Goal: Task Accomplishment & Management: Complete application form

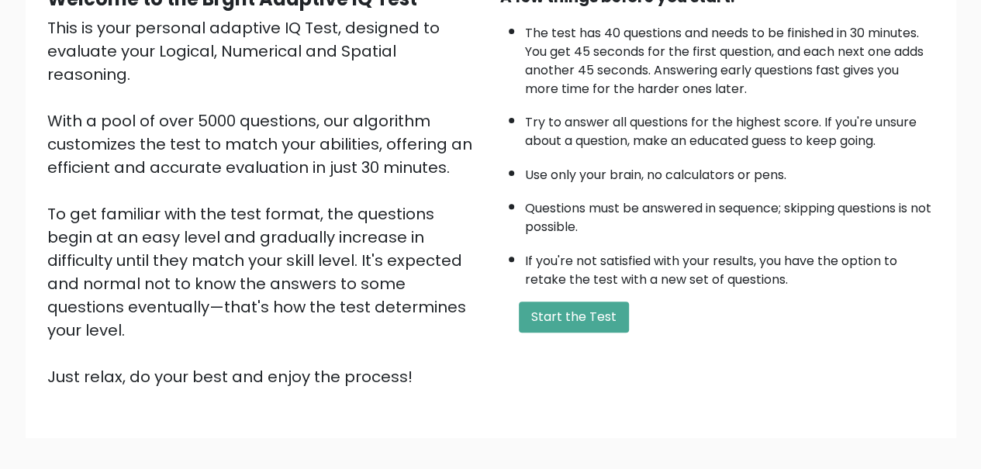
scroll to position [240, 0]
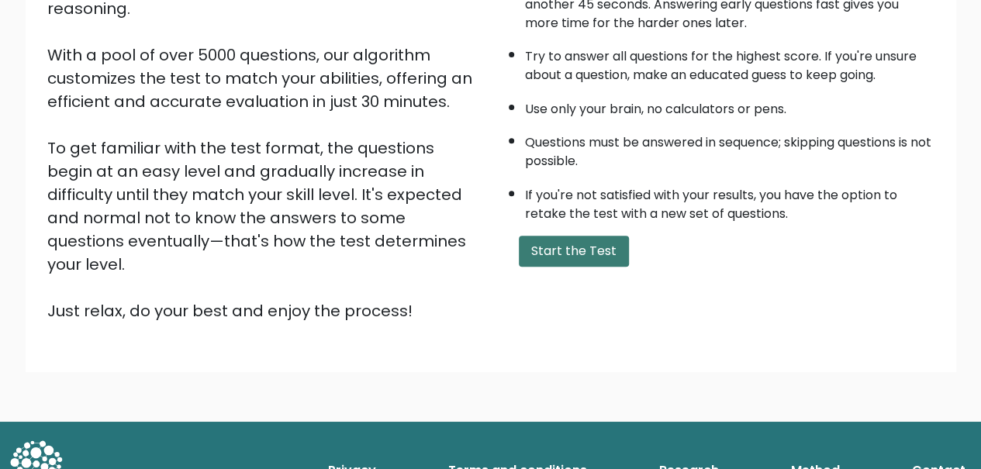
click at [575, 251] on button "Start the Test" at bounding box center [574, 251] width 110 height 31
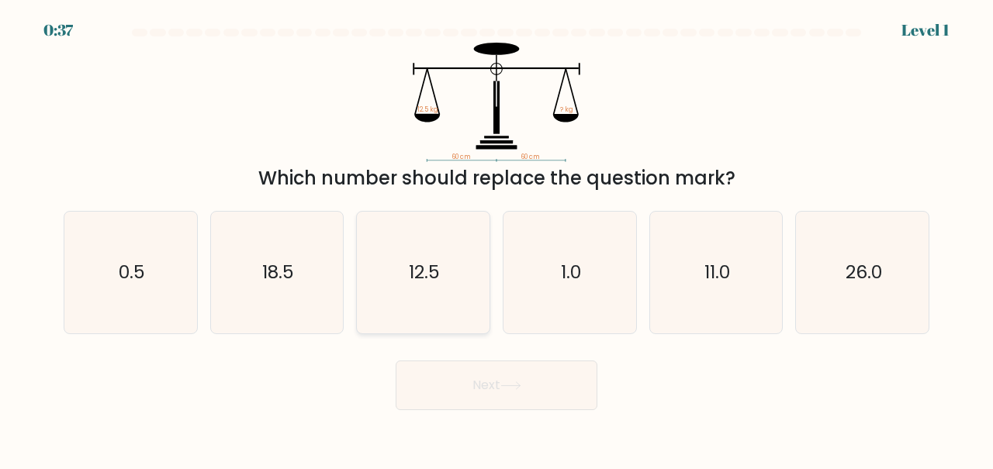
click at [417, 288] on icon "12.5" at bounding box center [423, 273] width 122 height 122
click at [496, 239] on input "c. 12.5" at bounding box center [496, 237] width 1 height 4
radio input "true"
click at [472, 375] on button "Next" at bounding box center [497, 386] width 202 height 50
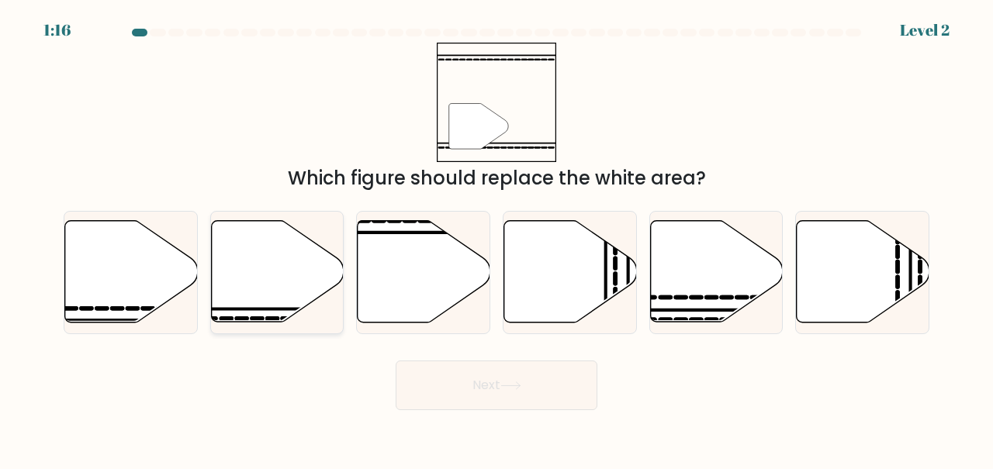
click at [230, 275] on icon at bounding box center [277, 272] width 133 height 102
click at [496, 239] on input "b." at bounding box center [496, 237] width 1 height 4
radio input "true"
click at [537, 386] on button "Next" at bounding box center [497, 386] width 202 height 50
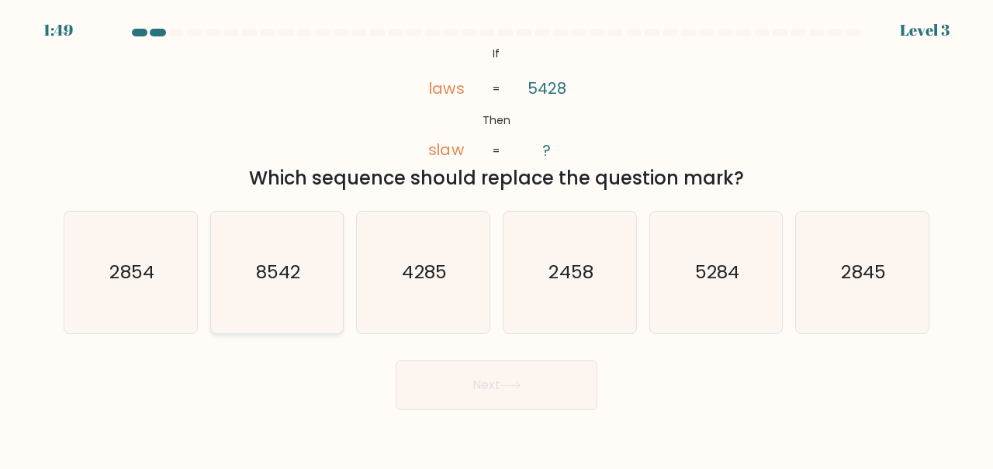
click at [252, 285] on icon "8542" at bounding box center [277, 273] width 122 height 122
click at [496, 239] on input "b. 8542" at bounding box center [496, 237] width 1 height 4
radio input "true"
click at [546, 400] on button "Next" at bounding box center [497, 386] width 202 height 50
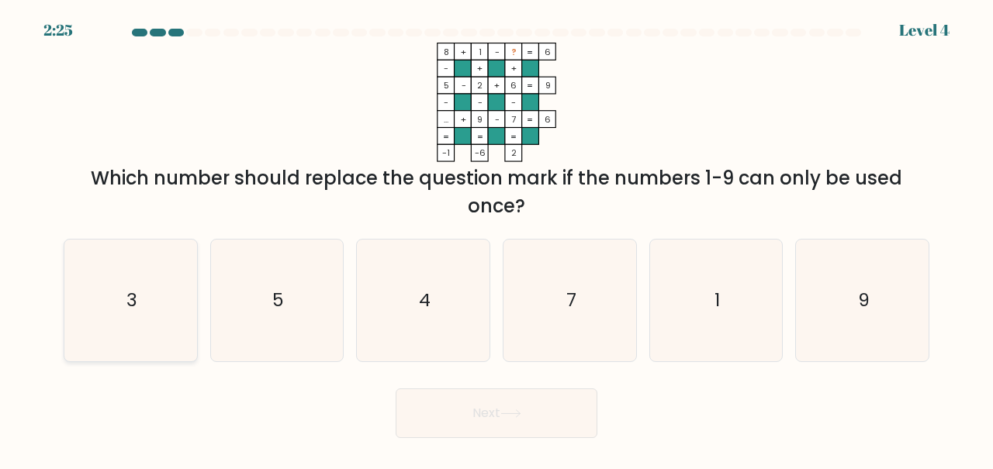
click at [129, 307] on text "3" at bounding box center [131, 300] width 11 height 26
click at [496, 239] on input "a. 3" at bounding box center [496, 237] width 1 height 4
radio input "true"
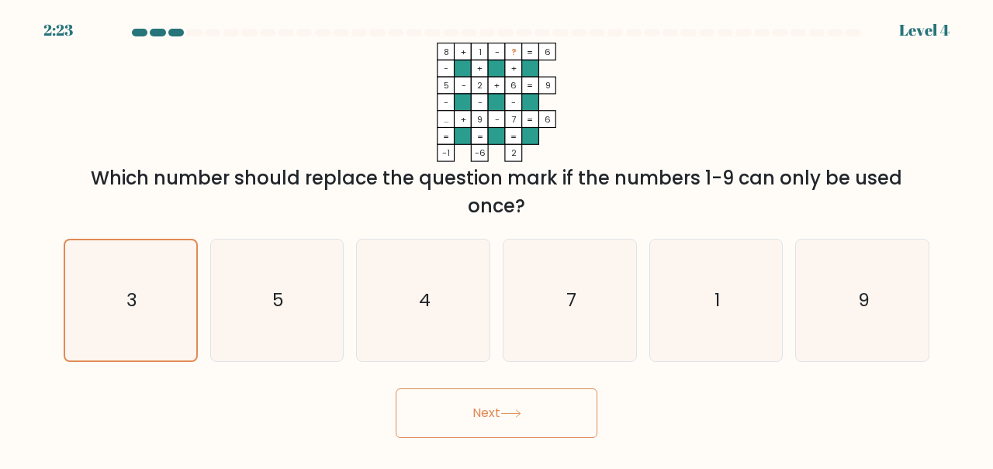
click at [521, 408] on button "Next" at bounding box center [497, 414] width 202 height 50
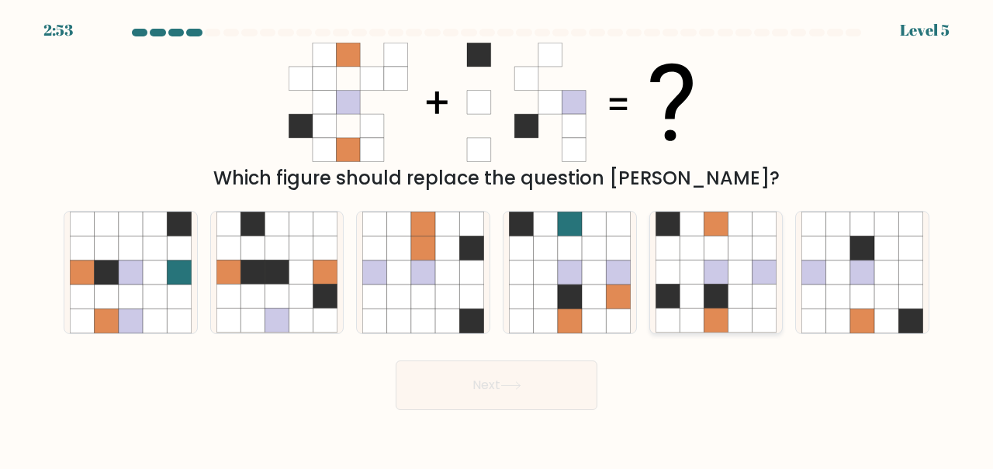
click at [706, 238] on icon at bounding box center [716, 248] width 24 height 24
click at [497, 238] on input "e." at bounding box center [496, 237] width 1 height 4
radio input "true"
click at [470, 389] on button "Next" at bounding box center [497, 386] width 202 height 50
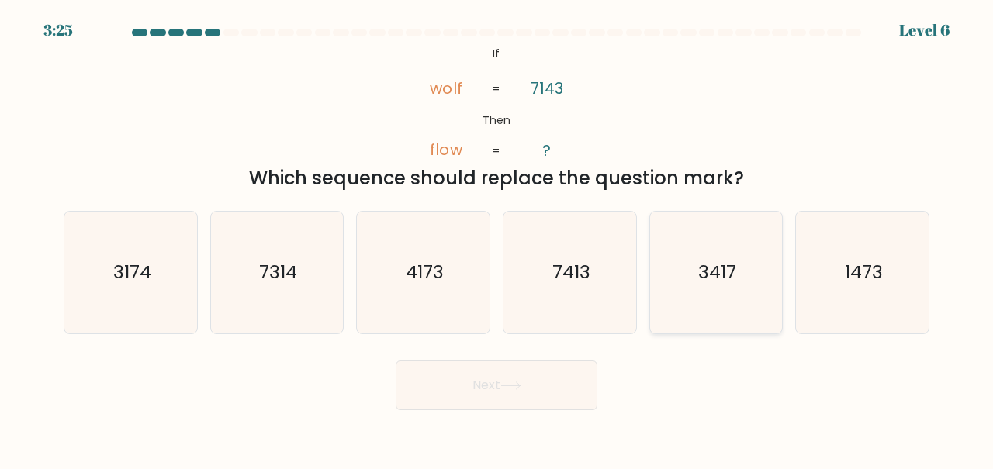
click at [763, 288] on icon "3417" at bounding box center [717, 273] width 122 height 122
click at [497, 239] on input "e. 3417" at bounding box center [496, 237] width 1 height 4
radio input "true"
click at [578, 384] on button "Next" at bounding box center [497, 386] width 202 height 50
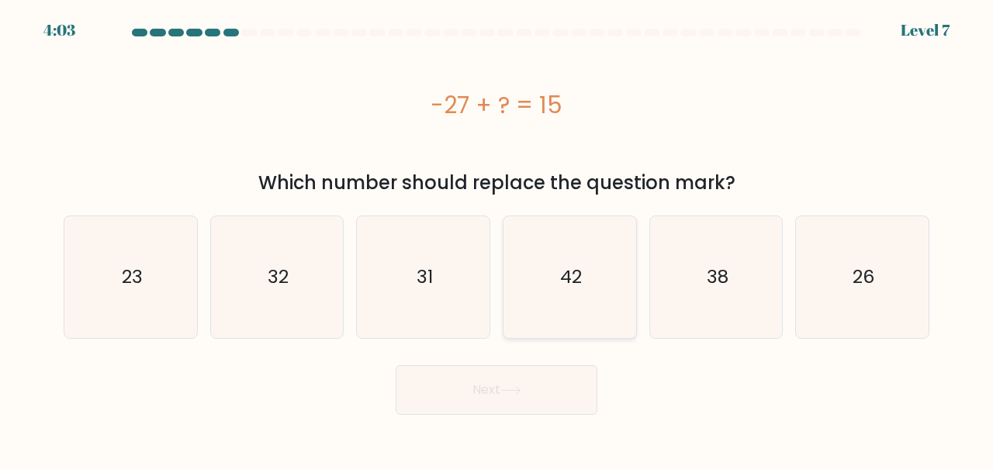
click at [612, 303] on icon "42" at bounding box center [570, 277] width 122 height 122
click at [497, 239] on input "d. 42" at bounding box center [496, 237] width 1 height 4
radio input "true"
click at [526, 392] on button "Next" at bounding box center [497, 390] width 202 height 50
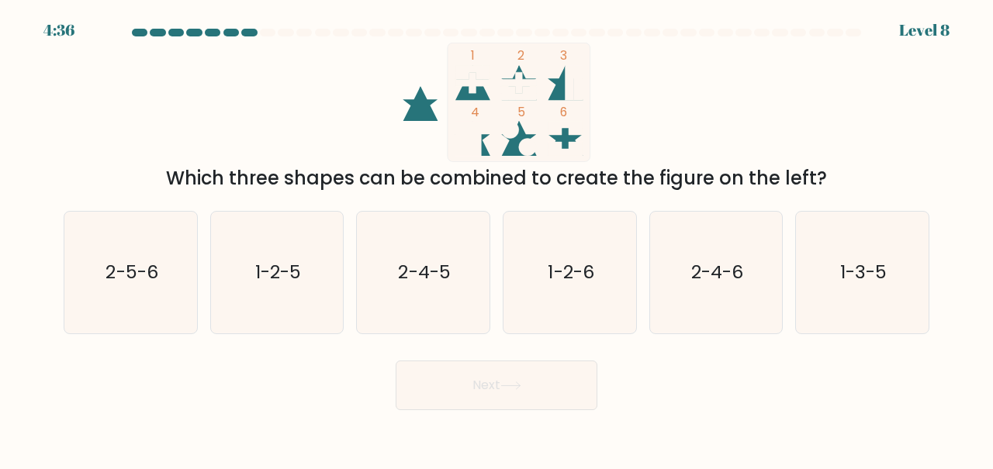
click at [465, 93] on icon at bounding box center [472, 82] width 35 height 35
click at [551, 285] on icon "1-2-6" at bounding box center [570, 273] width 122 height 122
click at [497, 239] on input "d. 1-2-6" at bounding box center [496, 237] width 1 height 4
radio input "true"
click at [542, 387] on button "Next" at bounding box center [497, 386] width 202 height 50
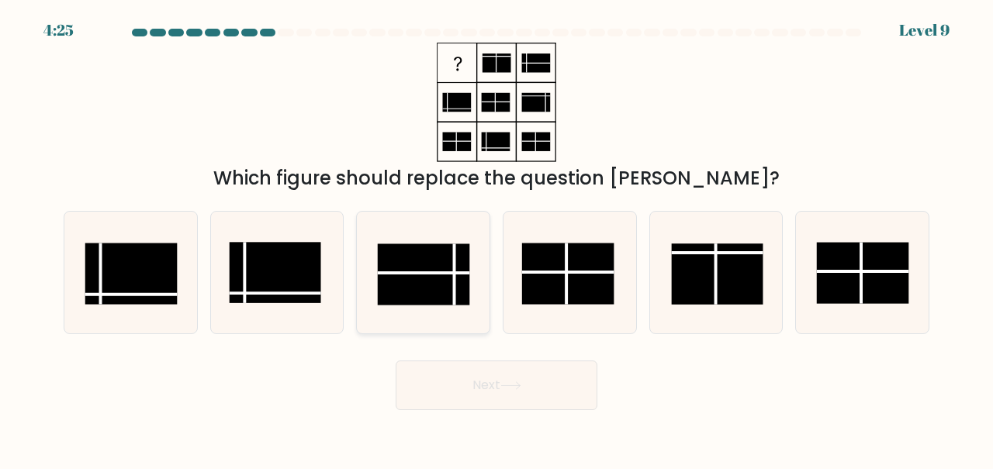
click at [427, 269] on rect at bounding box center [424, 274] width 92 height 61
click at [496, 239] on input "c." at bounding box center [496, 237] width 1 height 4
radio input "true"
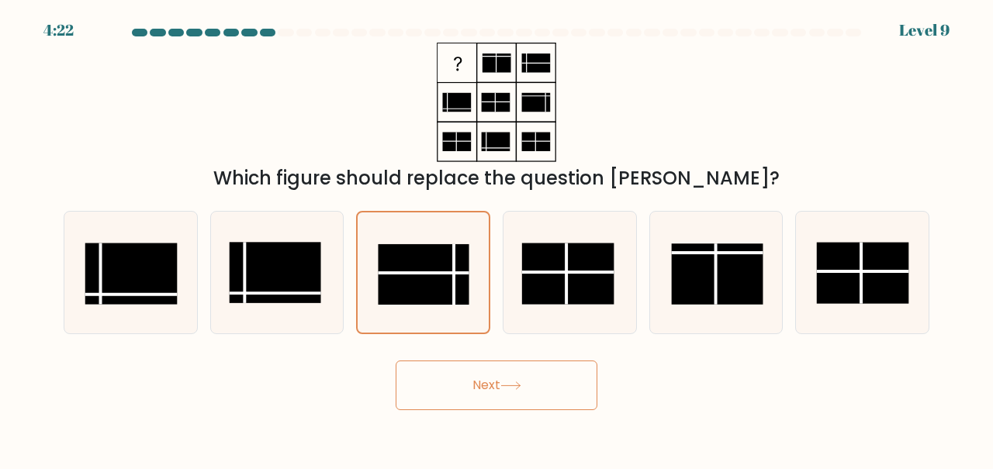
click at [520, 386] on icon at bounding box center [510, 385] width 19 height 7
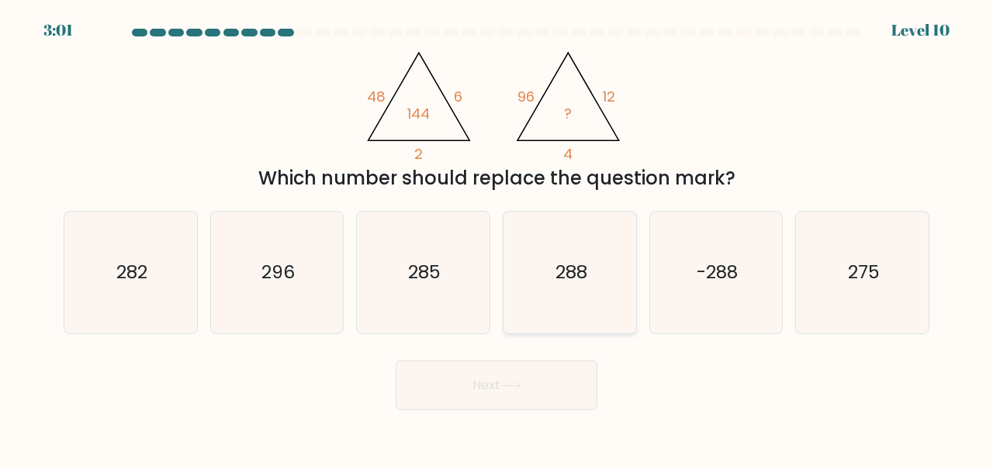
click at [557, 268] on text "288" at bounding box center [571, 272] width 32 height 26
click at [497, 239] on input "d. 288" at bounding box center [496, 237] width 1 height 4
radio input "true"
click at [548, 405] on button "Next" at bounding box center [497, 386] width 202 height 50
click at [547, 384] on button "Next" at bounding box center [497, 386] width 202 height 50
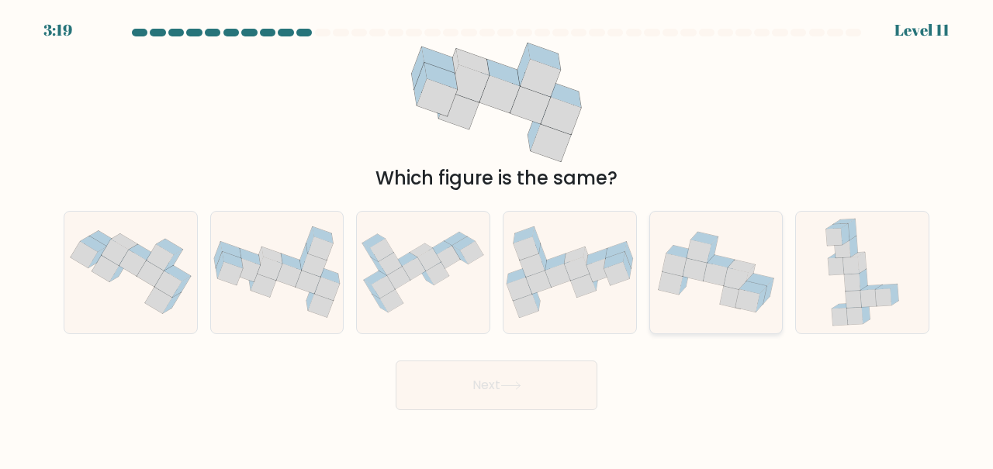
click at [680, 269] on icon at bounding box center [674, 265] width 24 height 22
click at [497, 239] on input "e." at bounding box center [496, 237] width 1 height 4
radio input "true"
click at [874, 278] on icon at bounding box center [862, 273] width 86 height 122
click at [497, 239] on input "f." at bounding box center [496, 237] width 1 height 4
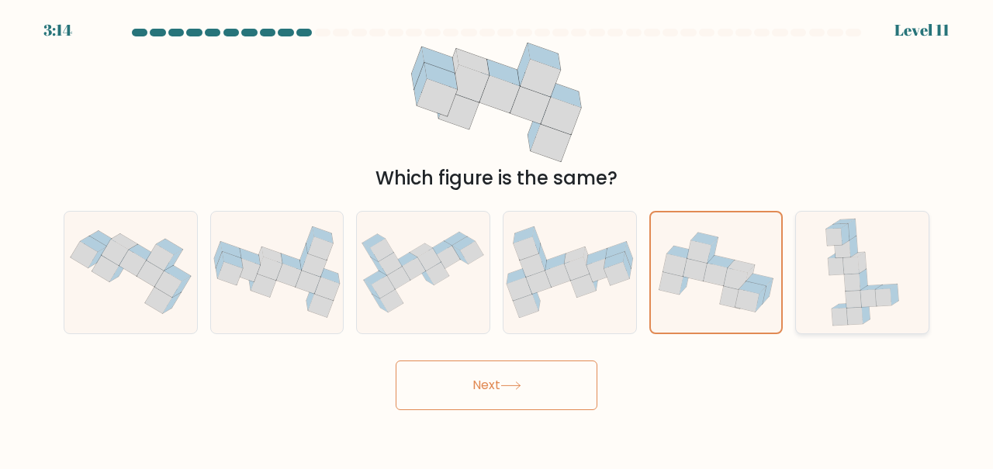
radio input "true"
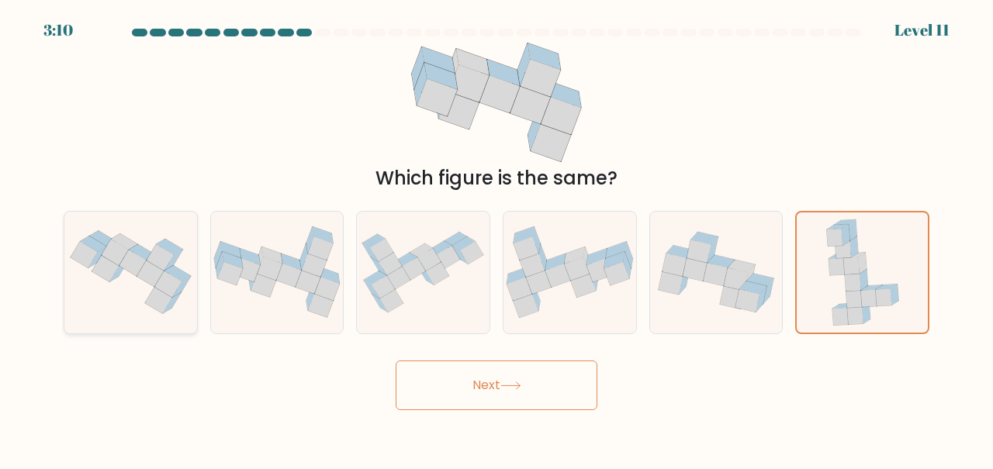
click at [140, 283] on icon at bounding box center [130, 272] width 133 height 99
click at [496, 239] on input "a." at bounding box center [496, 237] width 1 height 4
radio input "true"
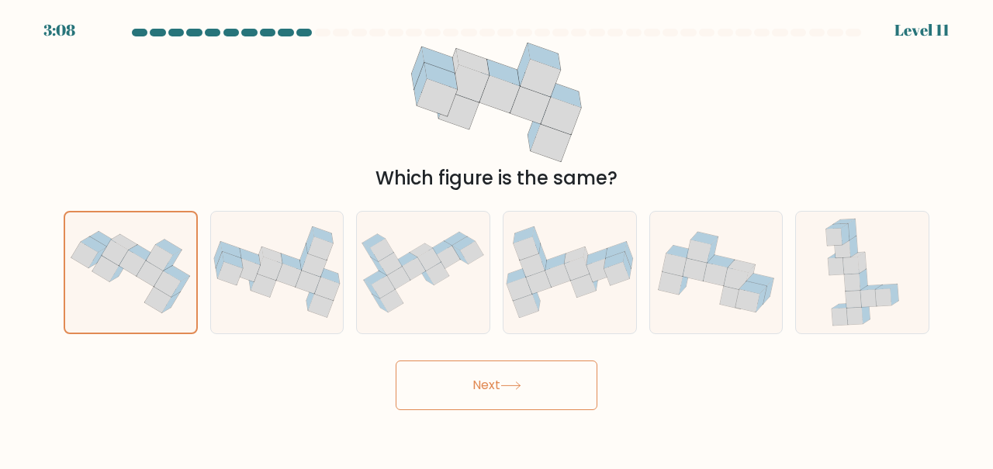
click at [522, 362] on button "Next" at bounding box center [497, 386] width 202 height 50
click at [522, 380] on button "Next" at bounding box center [497, 386] width 202 height 50
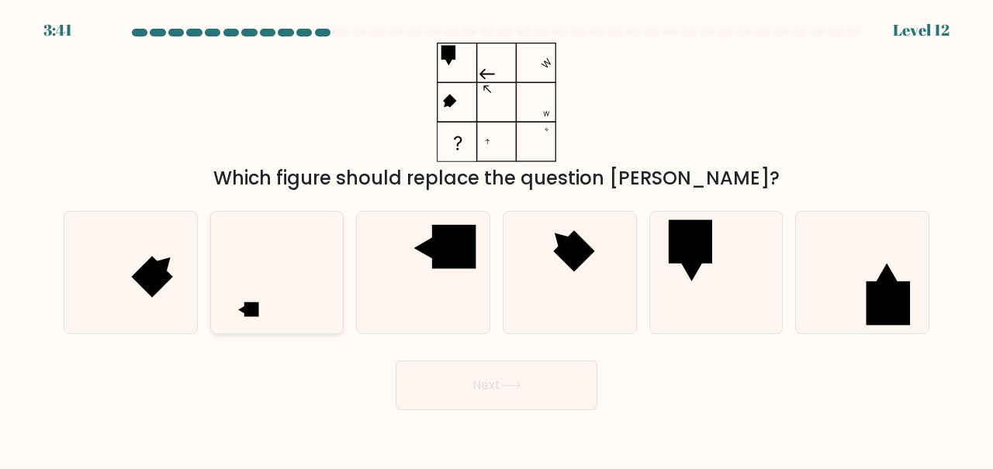
click at [282, 313] on icon at bounding box center [277, 273] width 122 height 122
click at [496, 239] on input "b." at bounding box center [496, 237] width 1 height 4
radio input "true"
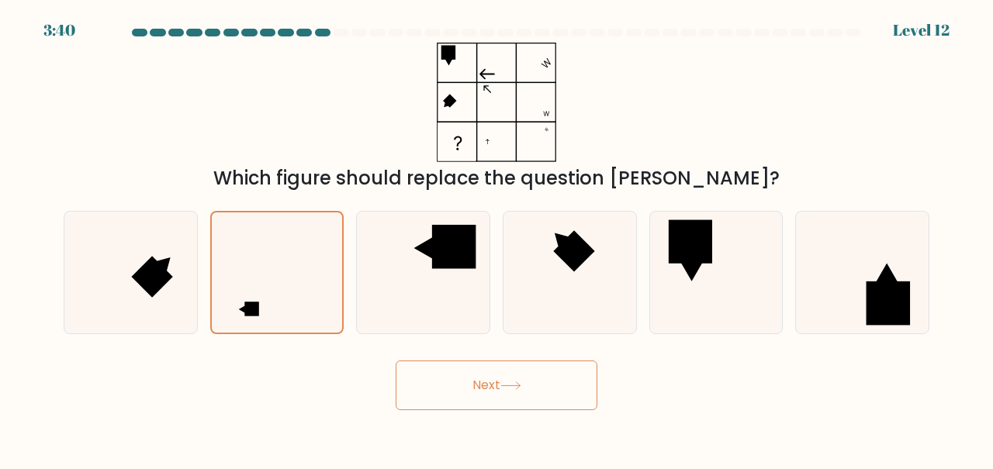
click at [562, 380] on button "Next" at bounding box center [497, 386] width 202 height 50
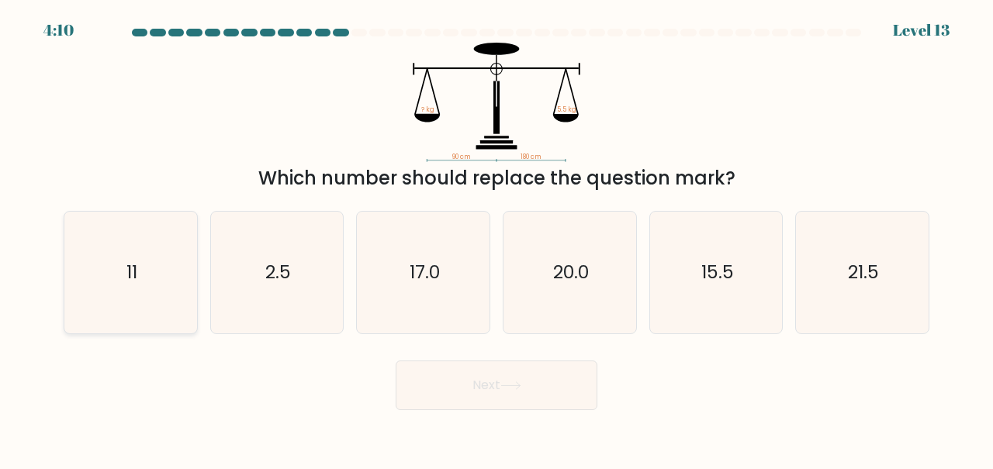
click at [152, 278] on icon "11" at bounding box center [131, 273] width 122 height 122
click at [496, 239] on input "a. 11" at bounding box center [496, 237] width 1 height 4
radio input "true"
click at [510, 407] on button "Next" at bounding box center [497, 386] width 202 height 50
click at [510, 382] on icon at bounding box center [510, 386] width 21 height 9
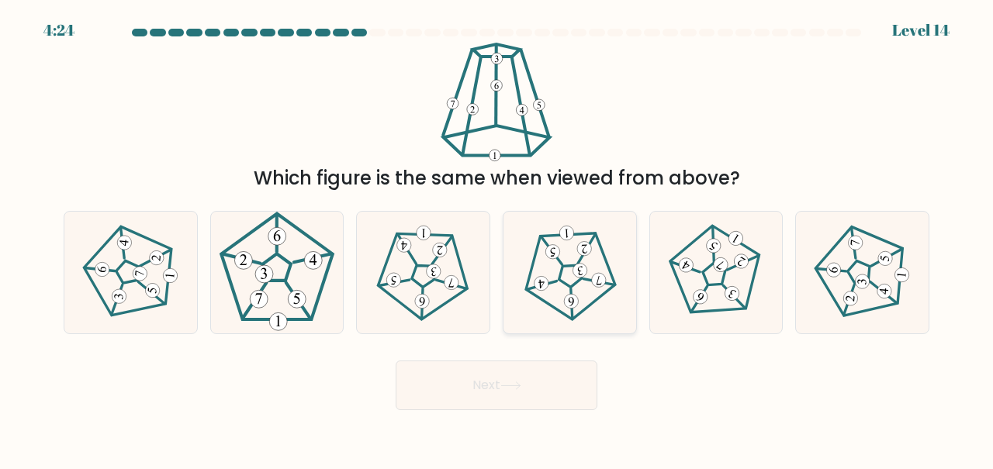
click at [576, 276] on 297 at bounding box center [580, 270] width 15 height 15
click at [497, 239] on input "d." at bounding box center [496, 237] width 1 height 4
radio input "true"
click at [506, 382] on icon at bounding box center [510, 386] width 21 height 9
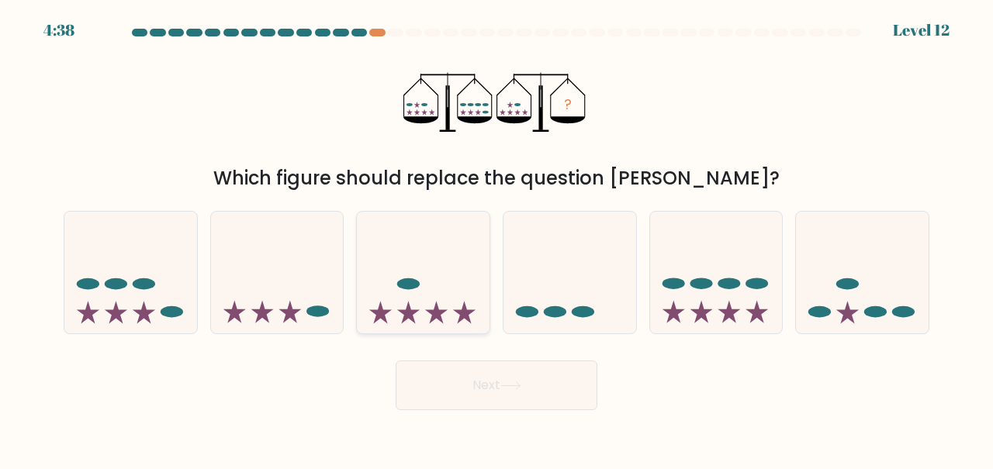
click at [428, 289] on icon at bounding box center [423, 271] width 133 height 109
click at [496, 239] on input "c." at bounding box center [496, 237] width 1 height 4
radio input "true"
click at [513, 374] on button "Next" at bounding box center [497, 386] width 202 height 50
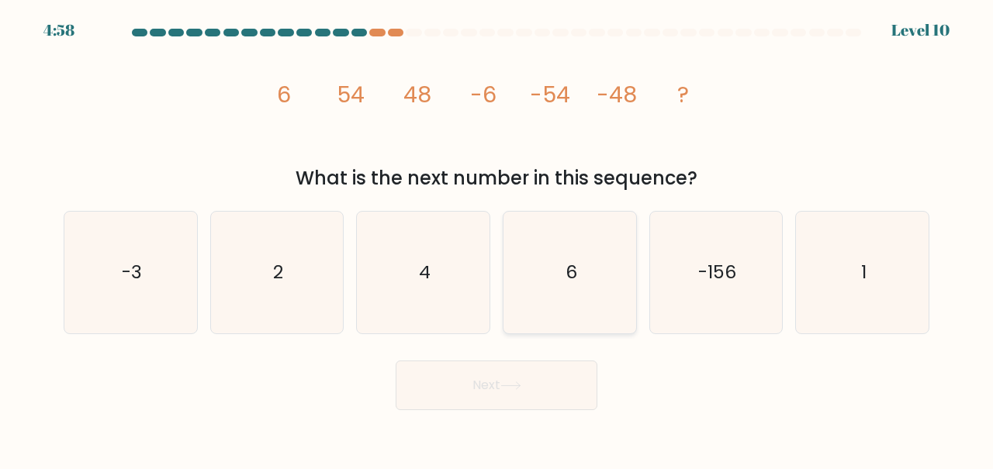
click at [576, 254] on icon "6" at bounding box center [570, 273] width 122 height 122
click at [497, 239] on input "d. 6" at bounding box center [496, 237] width 1 height 4
radio input "true"
click at [523, 391] on button "Next" at bounding box center [497, 386] width 202 height 50
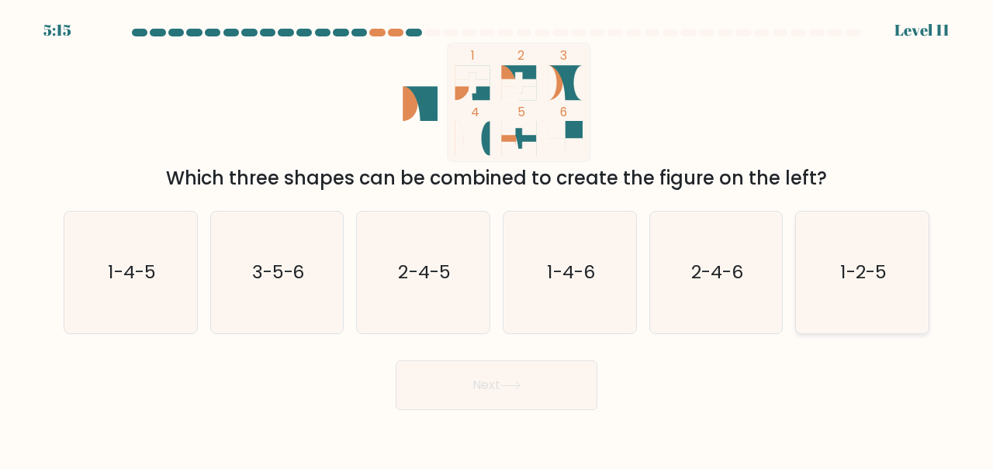
click at [856, 280] on text "1-2-5" at bounding box center [864, 272] width 46 height 26
click at [497, 239] on input "f. 1-2-5" at bounding box center [496, 237] width 1 height 4
radio input "true"
click at [522, 401] on button "Next" at bounding box center [497, 386] width 202 height 50
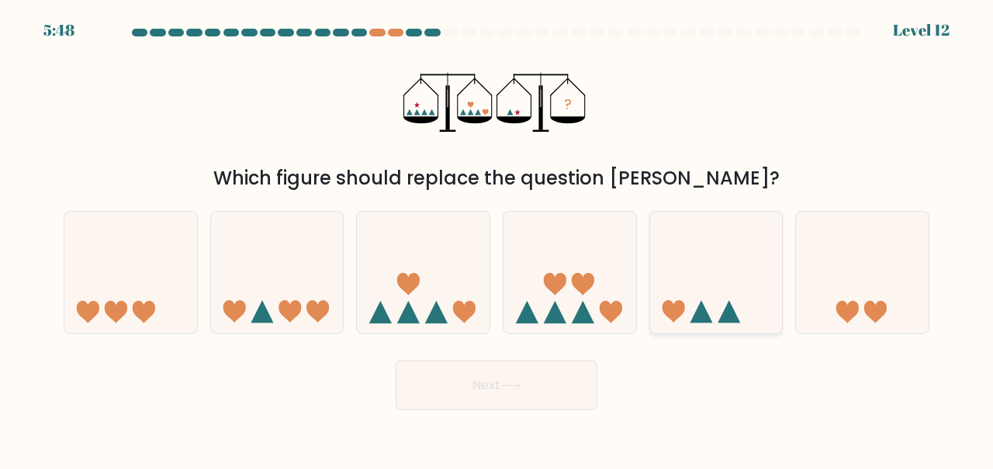
click at [721, 305] on icon at bounding box center [716, 271] width 133 height 109
click at [497, 239] on input "e." at bounding box center [496, 237] width 1 height 4
radio input "true"
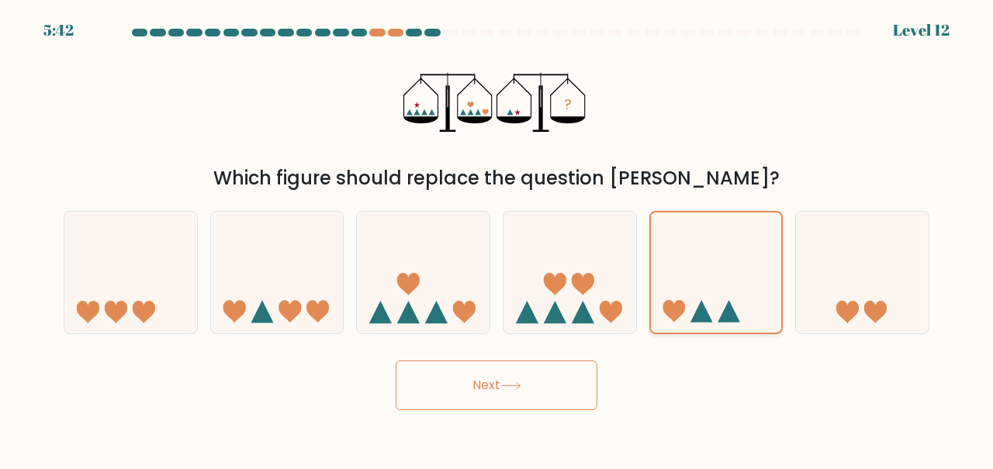
click at [703, 268] on icon at bounding box center [716, 272] width 131 height 109
click at [497, 239] on input "e." at bounding box center [496, 237] width 1 height 4
click at [813, 292] on icon at bounding box center [862, 271] width 133 height 109
click at [497, 239] on input "f." at bounding box center [496, 237] width 1 height 4
radio input "true"
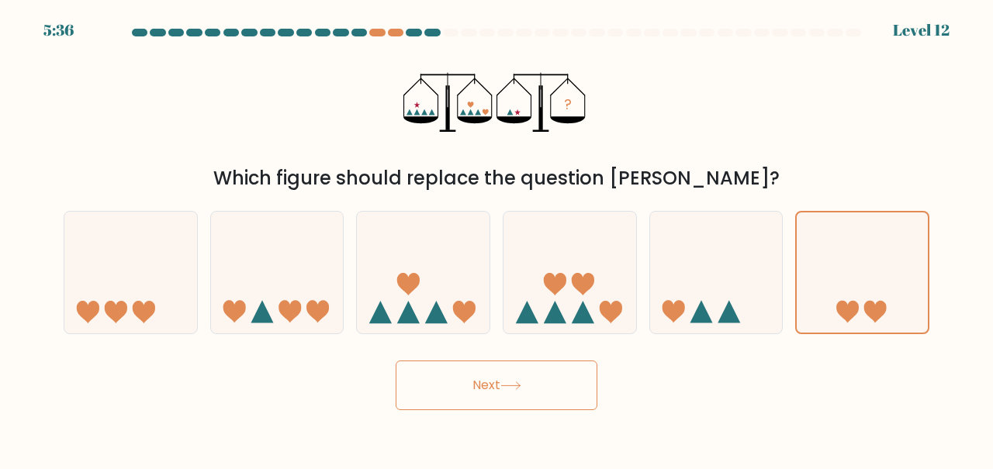
drag, startPoint x: 526, startPoint y: 379, endPoint x: 506, endPoint y: 379, distance: 20.2
click at [525, 379] on button "Next" at bounding box center [497, 386] width 202 height 50
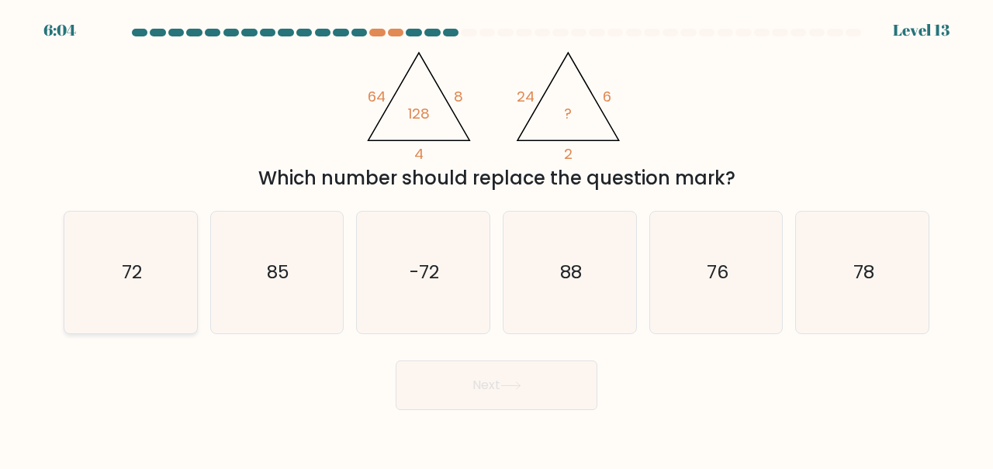
click at [112, 275] on icon "72" at bounding box center [131, 273] width 122 height 122
click at [496, 239] on input "a. 72" at bounding box center [496, 237] width 1 height 4
radio input "true"
click at [480, 387] on button "Next" at bounding box center [497, 386] width 202 height 50
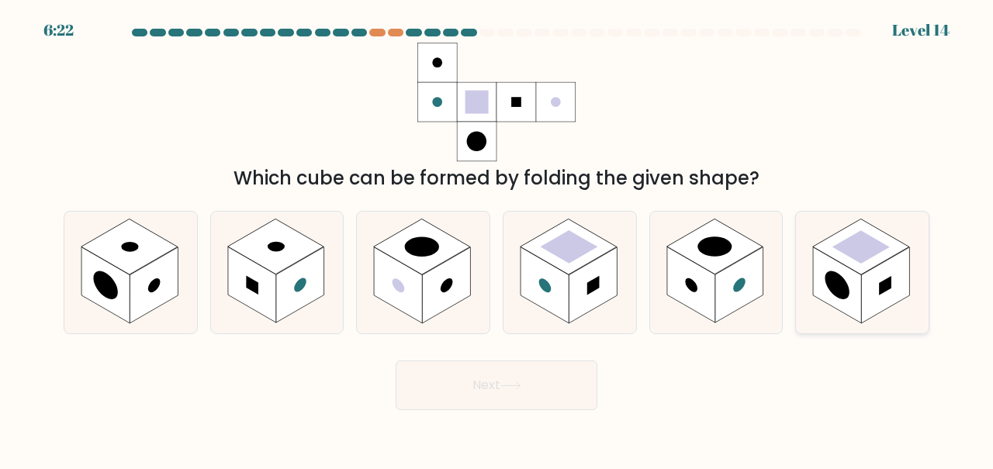
click at [896, 247] on rect at bounding box center [861, 247] width 96 height 56
click at [497, 239] on input "f." at bounding box center [496, 237] width 1 height 4
radio input "true"
click at [566, 392] on button "Next" at bounding box center [497, 386] width 202 height 50
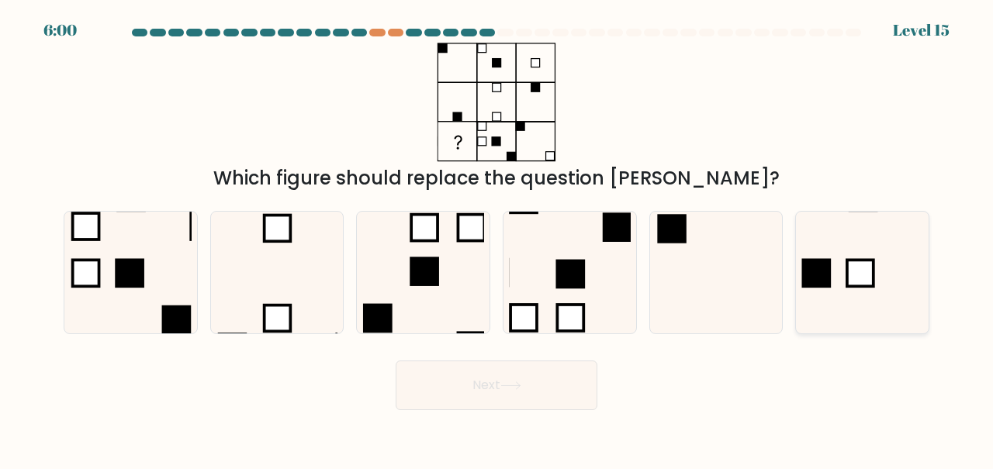
click at [843, 275] on icon at bounding box center [862, 273] width 122 height 122
click at [497, 239] on input "f." at bounding box center [496, 237] width 1 height 4
radio input "true"
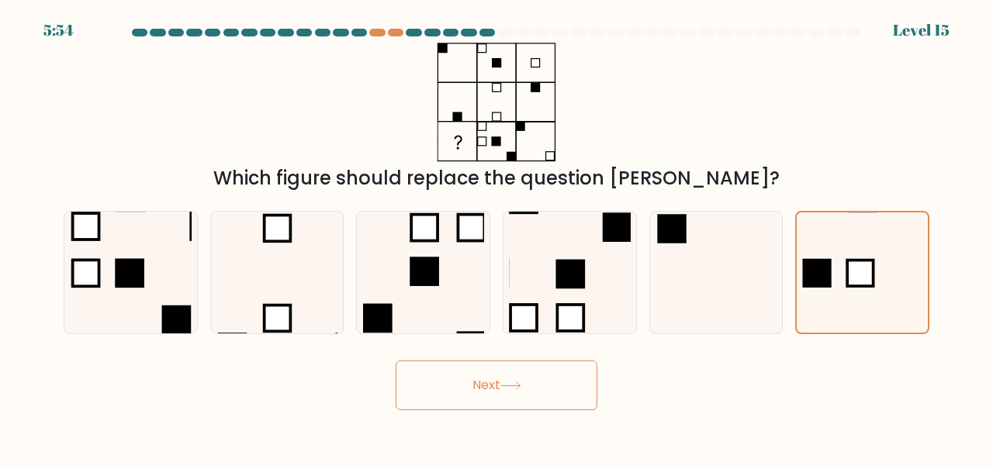
drag, startPoint x: 405, startPoint y: 427, endPoint x: 355, endPoint y: 434, distance: 50.8
drag, startPoint x: 355, startPoint y: 434, endPoint x: 645, endPoint y: 405, distance: 292.3
click at [666, 396] on div "Next" at bounding box center [496, 381] width 884 height 57
click at [523, 406] on button "Next" at bounding box center [497, 386] width 202 height 50
